Goal: Information Seeking & Learning: Learn about a topic

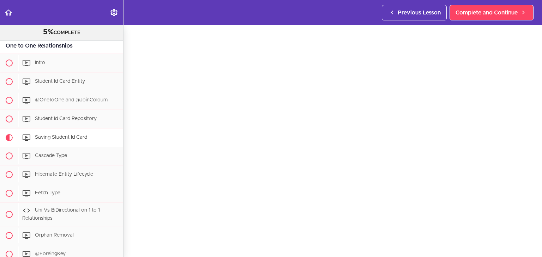
scroll to position [23, 0]
click at [84, 155] on div "Cascade Type" at bounding box center [70, 156] width 105 height 16
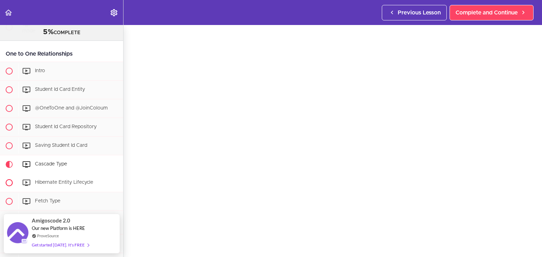
scroll to position [795, 0]
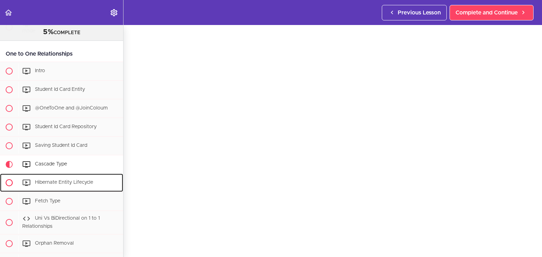
click at [78, 182] on span "Hibernate Entity Lifecycle" at bounding box center [64, 182] width 58 height 5
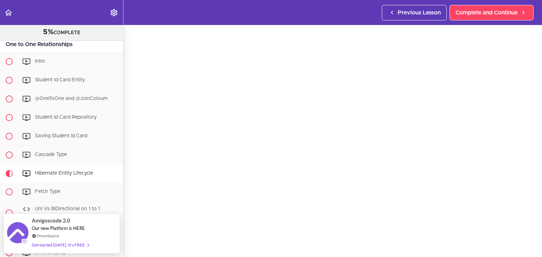
scroll to position [21, 0]
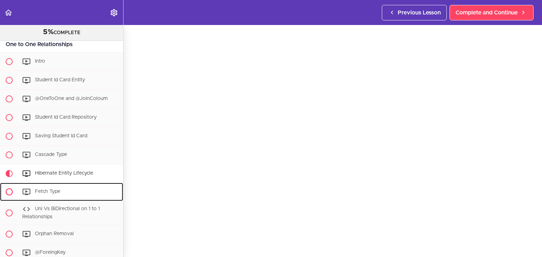
click at [77, 195] on div "Fetch Type" at bounding box center [70, 192] width 105 height 16
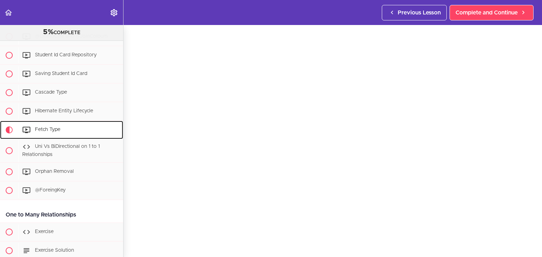
scroll to position [27, 0]
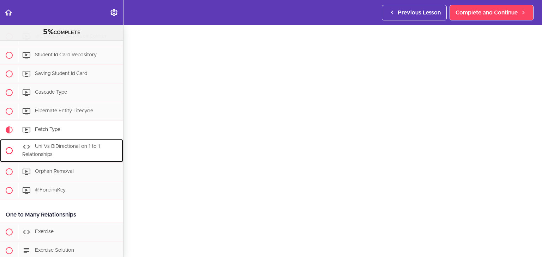
click at [26, 146] on icon at bounding box center [26, 147] width 8 height 8
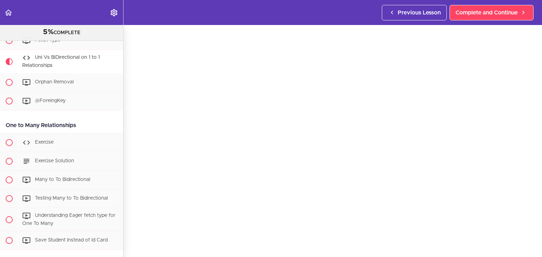
scroll to position [25, 0]
click at [83, 88] on div "Orphan Removal" at bounding box center [70, 83] width 105 height 16
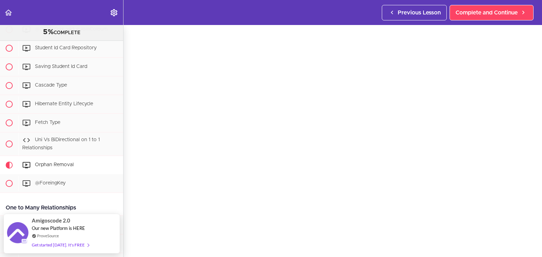
scroll to position [25, 0]
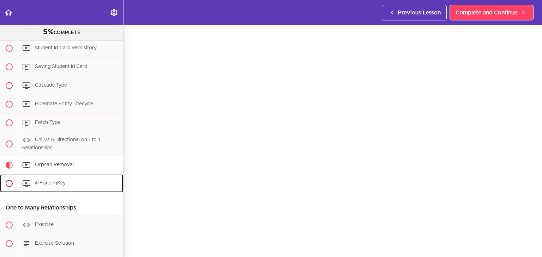
click at [75, 187] on div "@ForeingKey" at bounding box center [70, 184] width 105 height 16
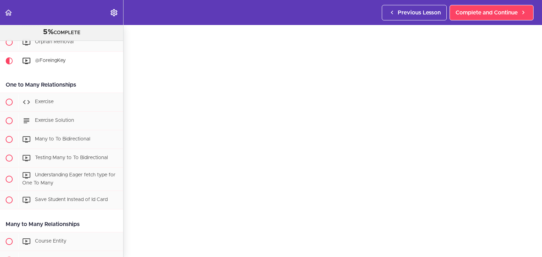
scroll to position [999, 0]
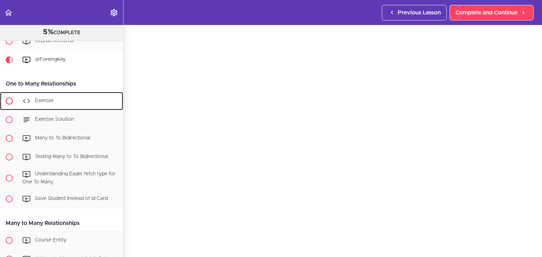
click at [53, 100] on span "Exercise" at bounding box center [44, 100] width 19 height 5
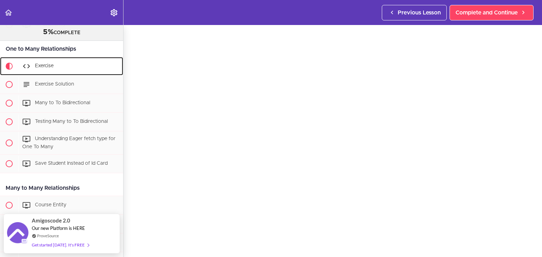
scroll to position [21, 0]
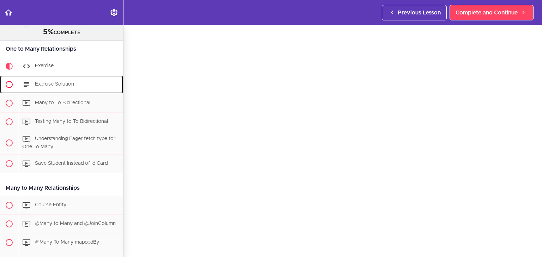
click at [58, 83] on span "Exercise Solution" at bounding box center [54, 84] width 39 height 5
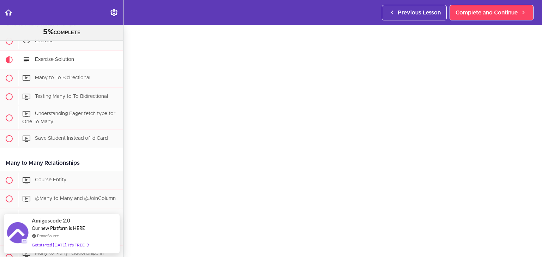
scroll to position [24, 0]
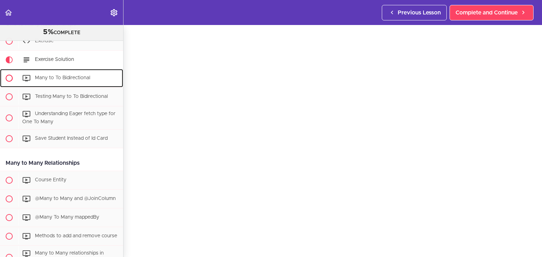
click at [45, 75] on div "Many to To Bidirectional" at bounding box center [70, 79] width 105 height 16
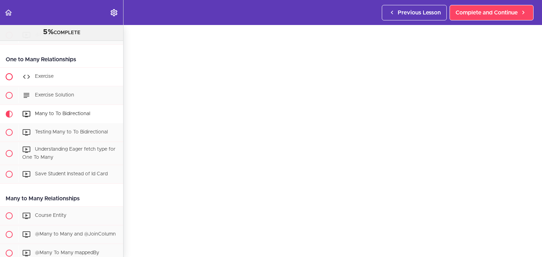
scroll to position [1007, 0]
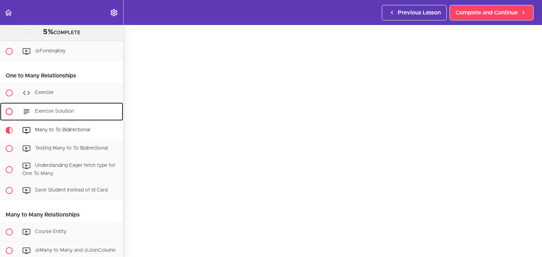
click at [64, 113] on span "Exercise Solution" at bounding box center [54, 111] width 39 height 5
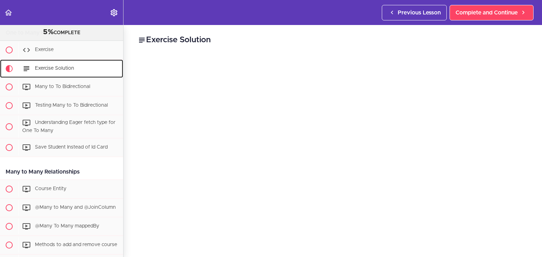
scroll to position [1059, 0]
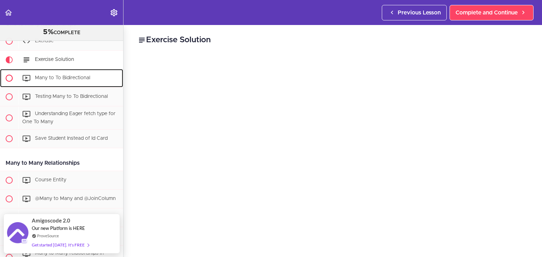
click at [76, 83] on div "Many to To Bidirectional" at bounding box center [70, 79] width 105 height 16
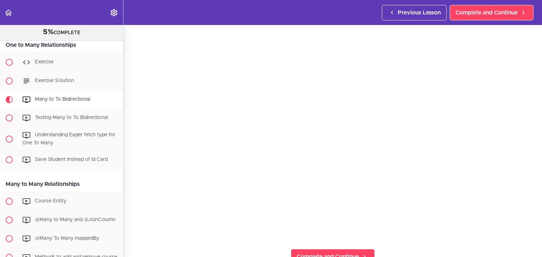
scroll to position [24, 0]
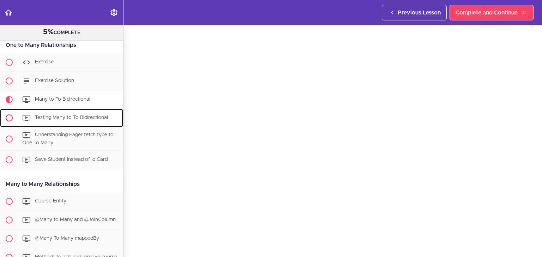
click at [80, 120] on span "Testing Many to To Bidirectional" at bounding box center [71, 117] width 73 height 5
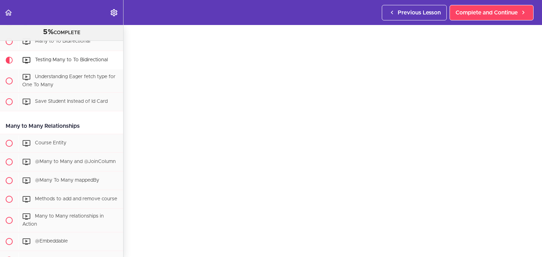
scroll to position [24, 0]
click at [61, 82] on div "Understanding Eager fetch type for One To Many" at bounding box center [70, 80] width 105 height 23
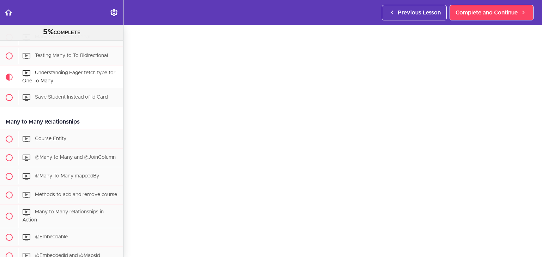
scroll to position [23, 0]
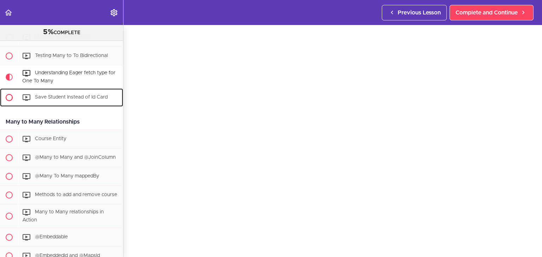
click at [42, 93] on div "Save Student Instead of Id Card" at bounding box center [70, 98] width 105 height 16
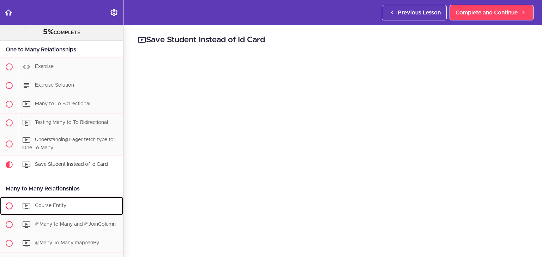
click at [63, 208] on span "Course Entity" at bounding box center [50, 206] width 31 height 5
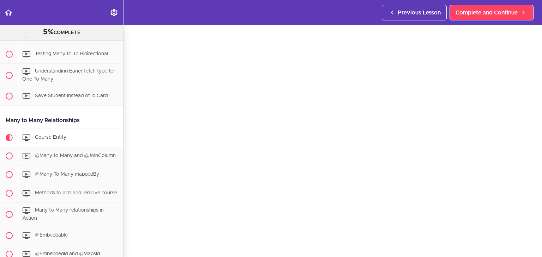
scroll to position [1100, 0]
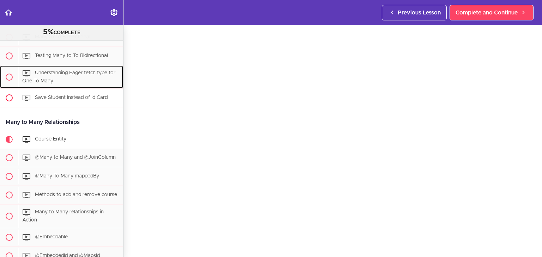
drag, startPoint x: 52, startPoint y: 79, endPoint x: 55, endPoint y: 93, distance: 14.4
click at [52, 79] on span "Understanding Eager fetch type for One To Many" at bounding box center [68, 77] width 93 height 13
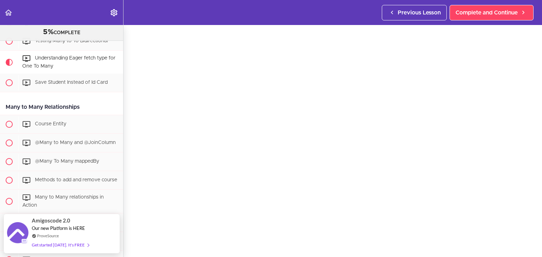
scroll to position [23, 0]
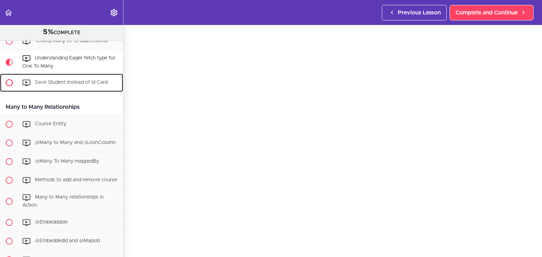
click at [86, 89] on div "Save Student Instead of Id Card" at bounding box center [70, 83] width 105 height 16
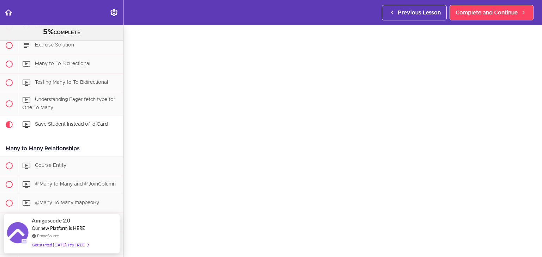
scroll to position [21, 0]
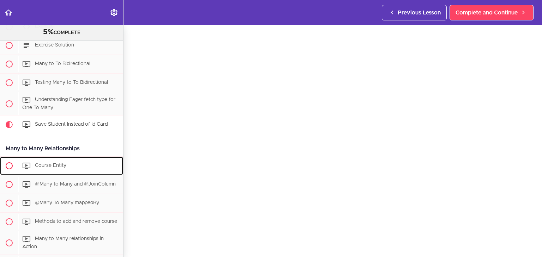
drag, startPoint x: 98, startPoint y: 163, endPoint x: 91, endPoint y: 163, distance: 6.7
click at [98, 163] on div "Course Entity" at bounding box center [70, 166] width 105 height 16
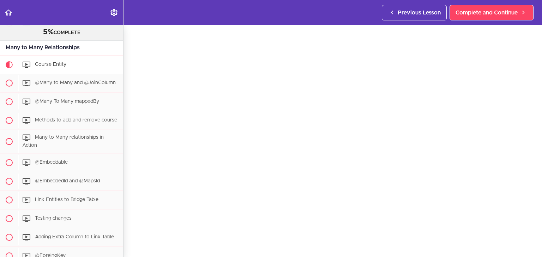
scroll to position [24, 0]
click at [96, 79] on div "@Many to Many and @JoinColumn" at bounding box center [70, 83] width 105 height 16
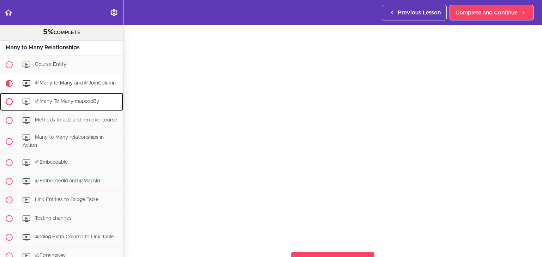
click at [69, 95] on div "@Many To Many mappedBy" at bounding box center [70, 102] width 105 height 16
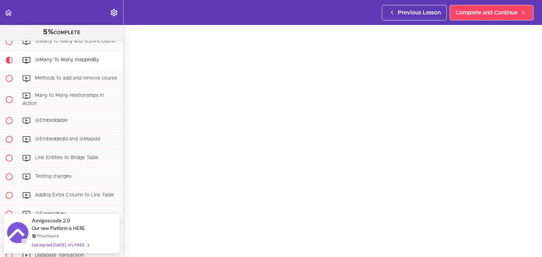
scroll to position [25, 0]
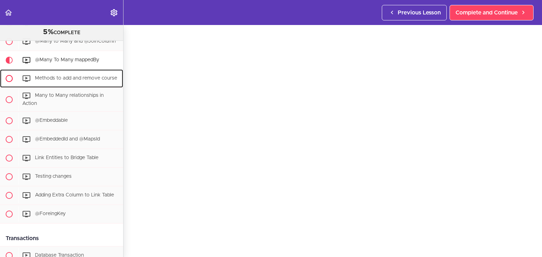
click at [70, 76] on span "Methods to add and remove course" at bounding box center [76, 78] width 82 height 5
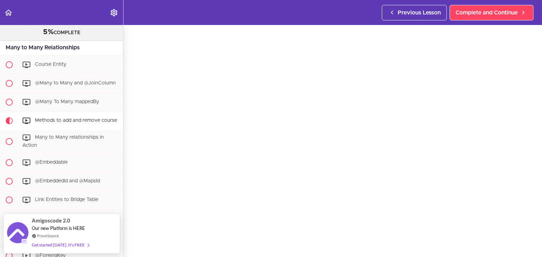
scroll to position [23, 0]
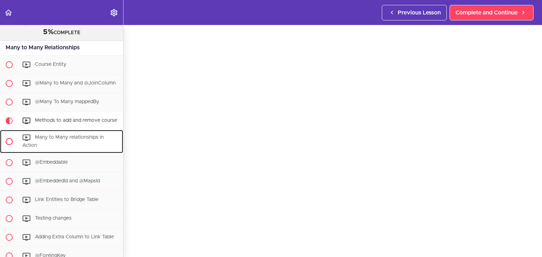
click at [39, 141] on span "Many to Many relationships in Action" at bounding box center [62, 141] width 81 height 13
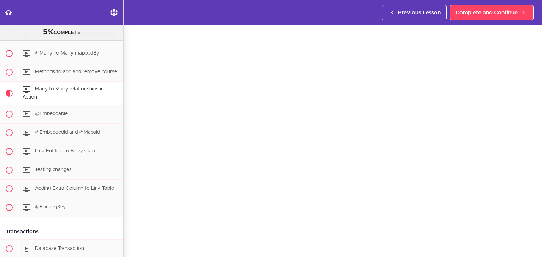
scroll to position [28, 0]
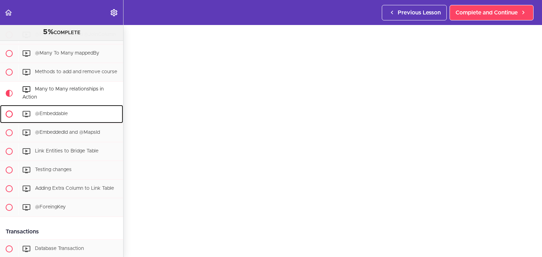
click at [79, 117] on div "@Embeddable" at bounding box center [70, 114] width 105 height 16
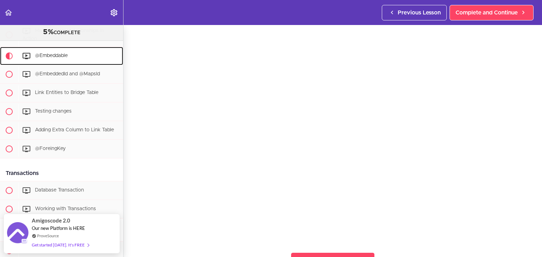
scroll to position [35, 0]
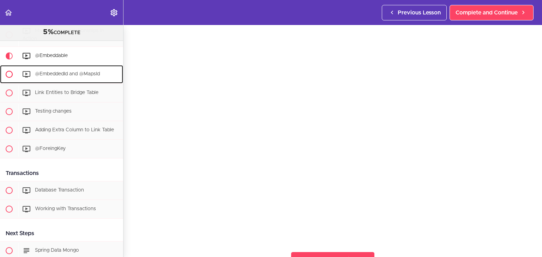
click at [59, 76] on span "@EmbeddedId and @MapsId" at bounding box center [67, 74] width 65 height 5
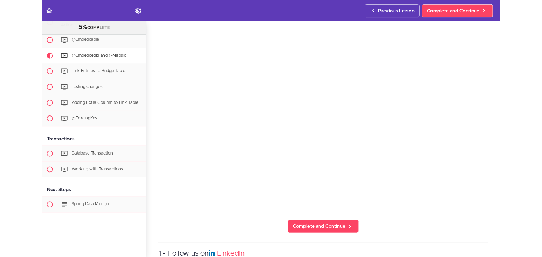
scroll to position [1300, 0]
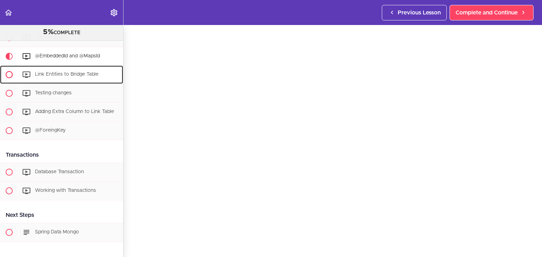
click at [68, 83] on div "Link Entities to Bridge Table" at bounding box center [70, 75] width 105 height 16
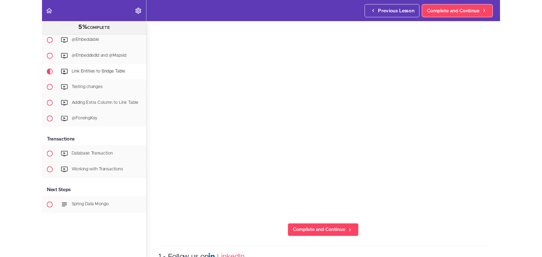
scroll to position [1312, 0]
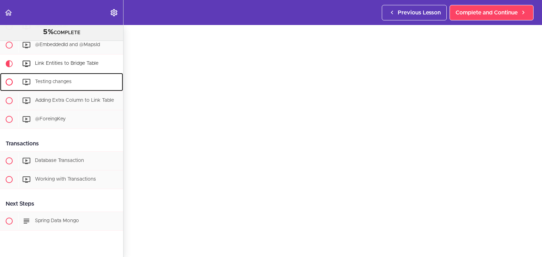
drag, startPoint x: 72, startPoint y: 88, endPoint x: 72, endPoint y: 95, distance: 7.1
click at [72, 88] on div "Testing changes" at bounding box center [70, 82] width 105 height 16
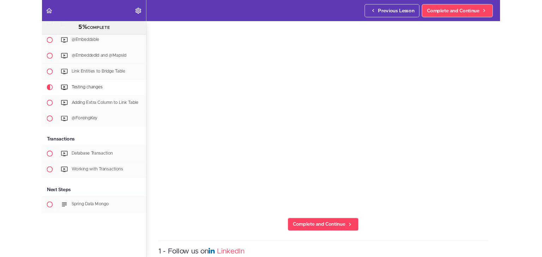
scroll to position [1338, 0]
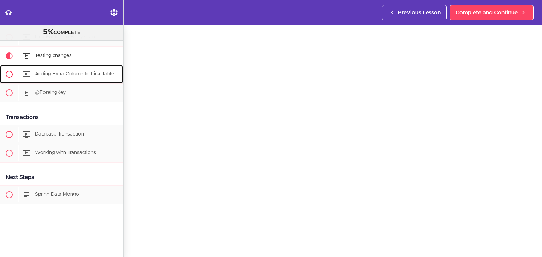
click at [83, 77] on span "Adding Extra Column to Link Table" at bounding box center [74, 74] width 79 height 5
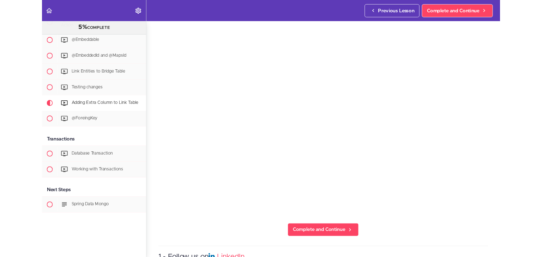
scroll to position [1347, 0]
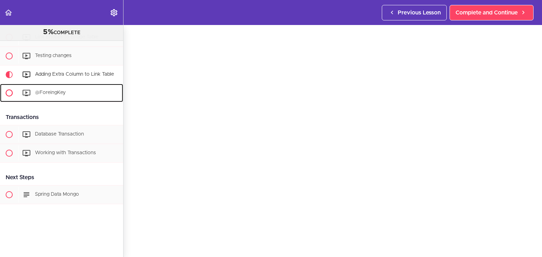
click at [83, 92] on div "@ForeingKey" at bounding box center [70, 93] width 105 height 16
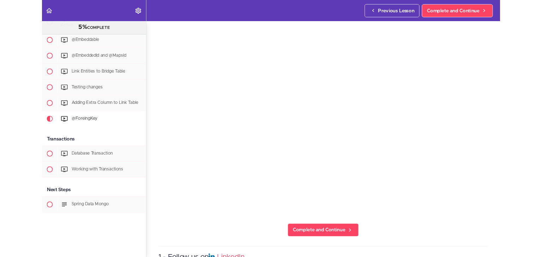
scroll to position [1347, 0]
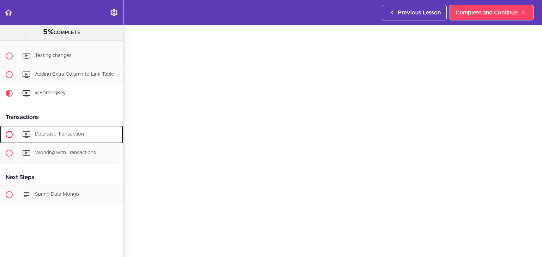
click at [79, 132] on span "Database Transaction" at bounding box center [59, 134] width 49 height 5
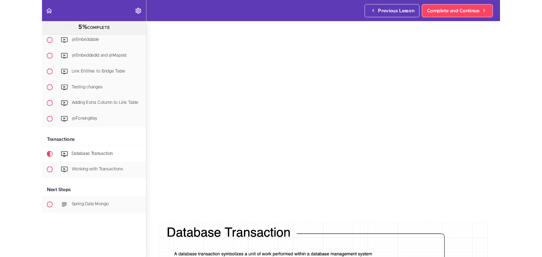
scroll to position [1347, 0]
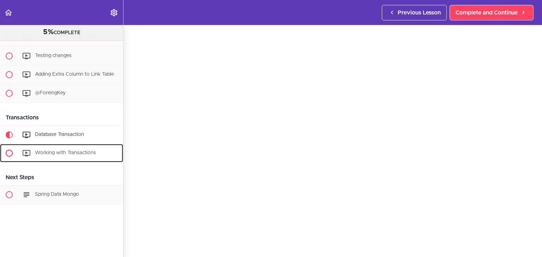
click at [60, 154] on div "Working with Transactions" at bounding box center [70, 154] width 105 height 16
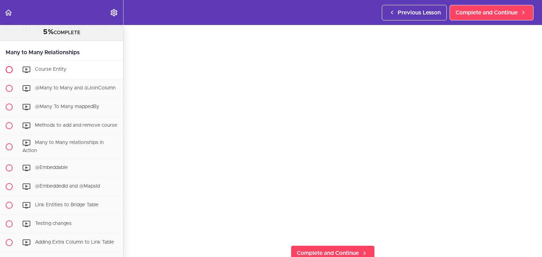
scroll to position [1171, 0]
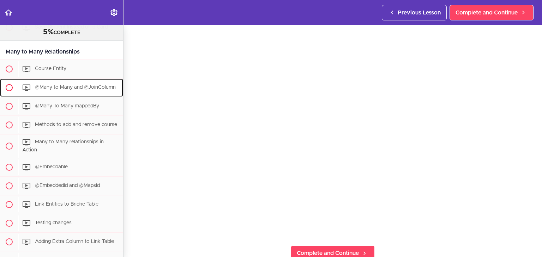
click at [94, 85] on span "@Many to Many and @JoinColumn" at bounding box center [75, 87] width 81 height 5
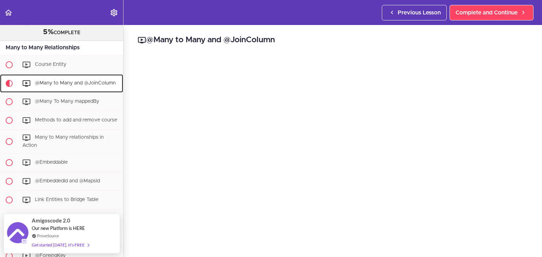
scroll to position [1177, 0]
